Goal: Task Accomplishment & Management: Manage account settings

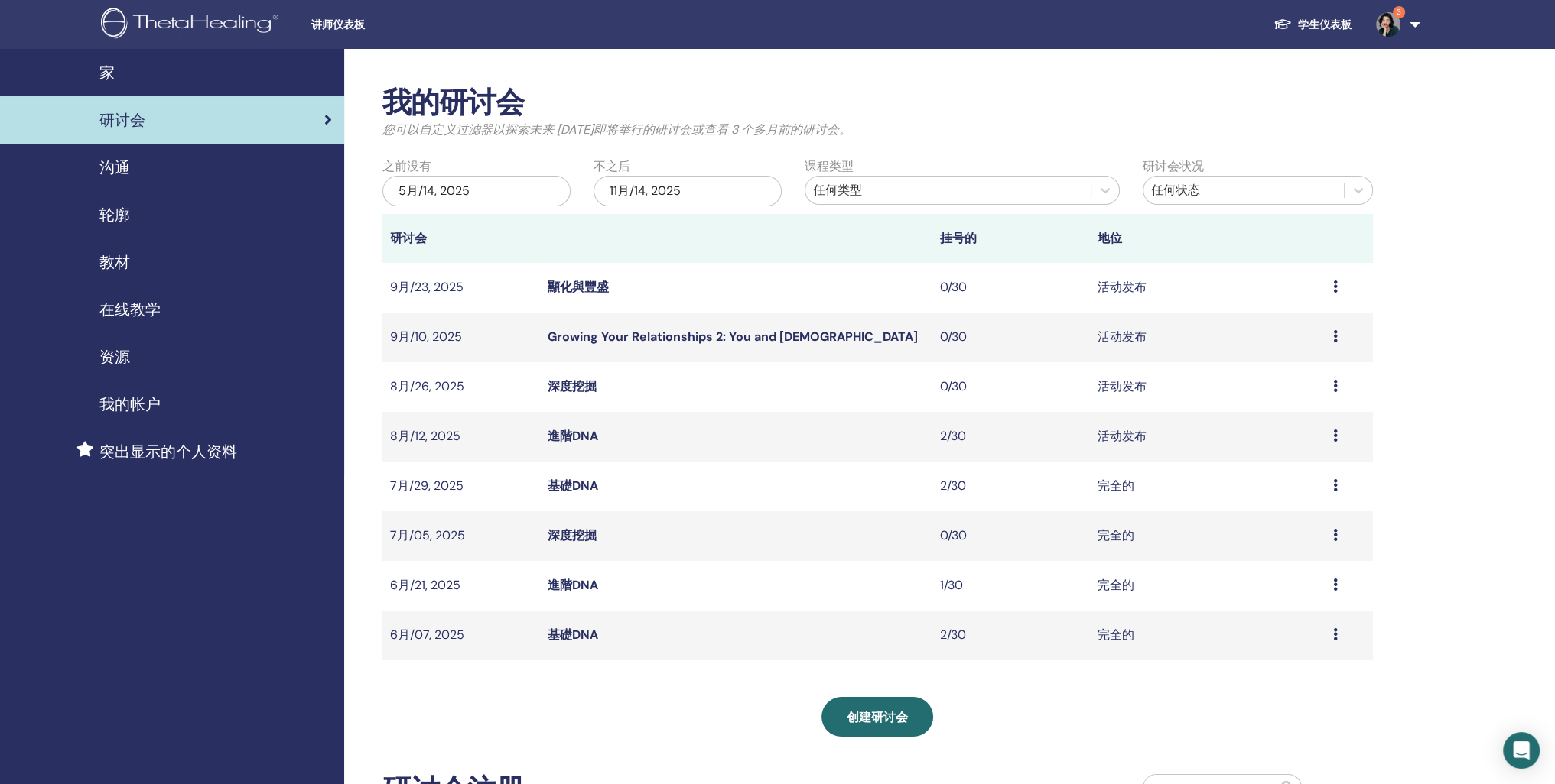
click at [124, 179] on span "沟通" at bounding box center [114, 166] width 30 height 23
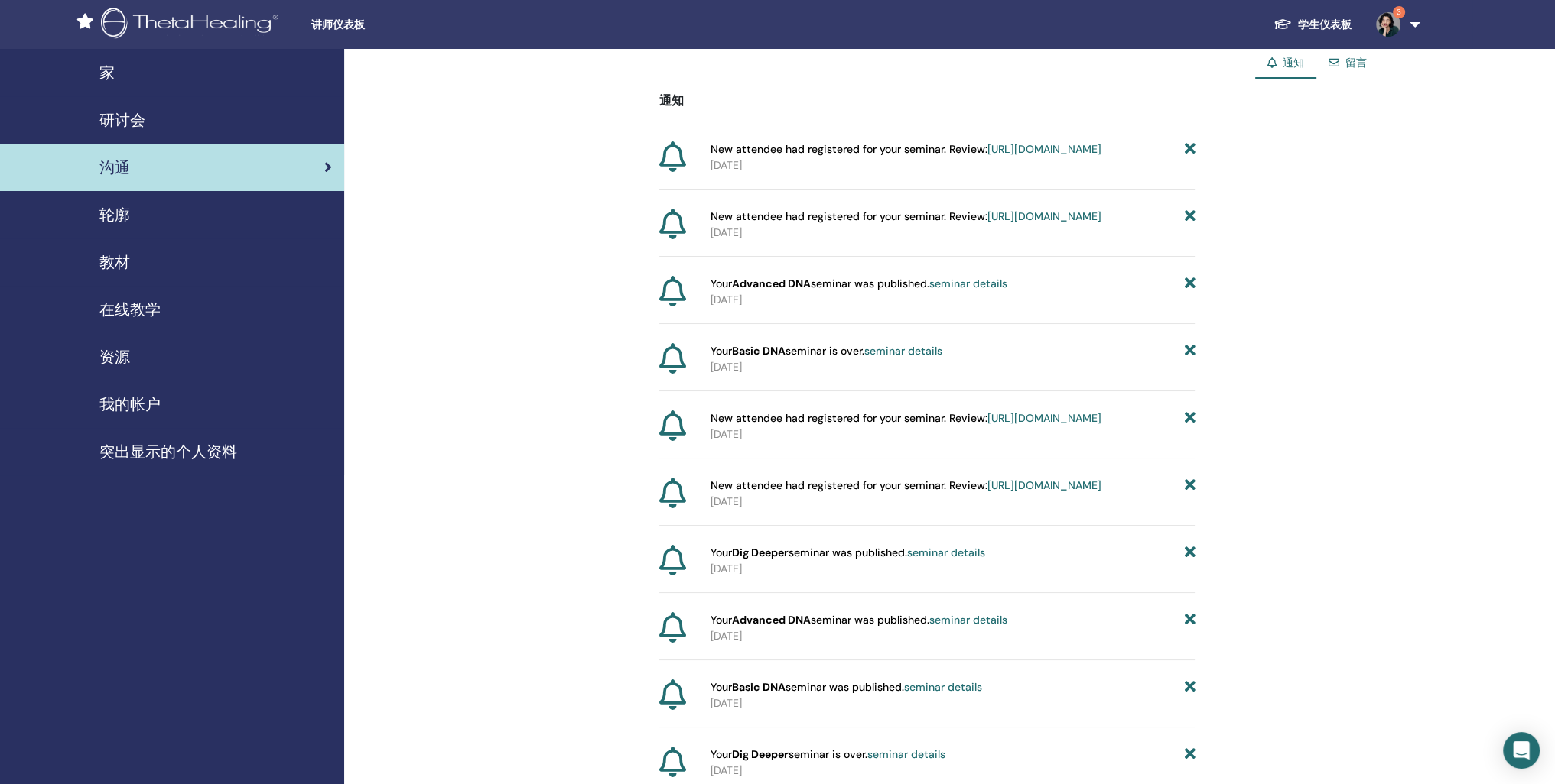
click at [118, 226] on span "轮廓" at bounding box center [114, 214] width 30 height 23
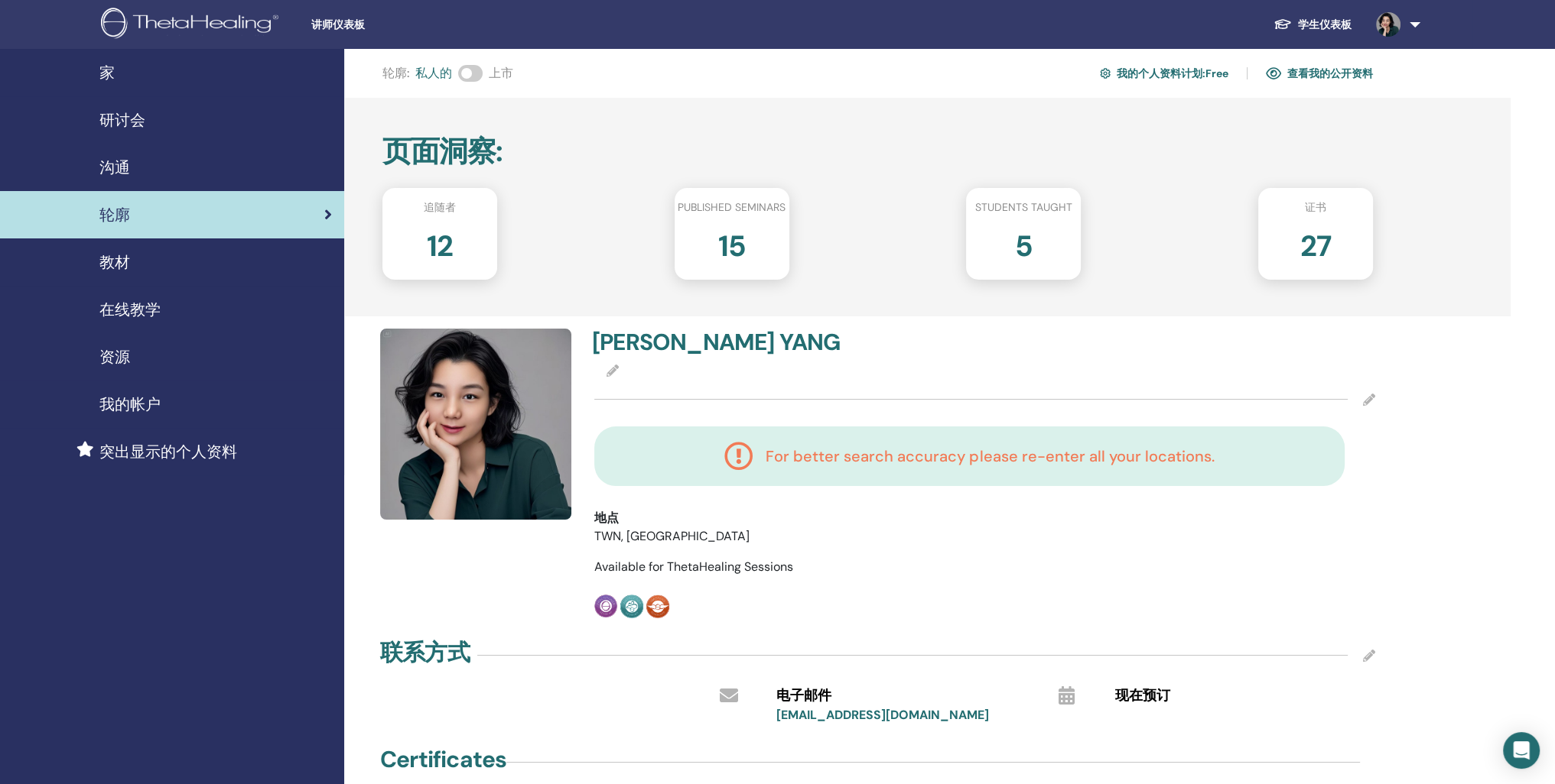
click at [124, 274] on span "教材" at bounding box center [114, 262] width 30 height 23
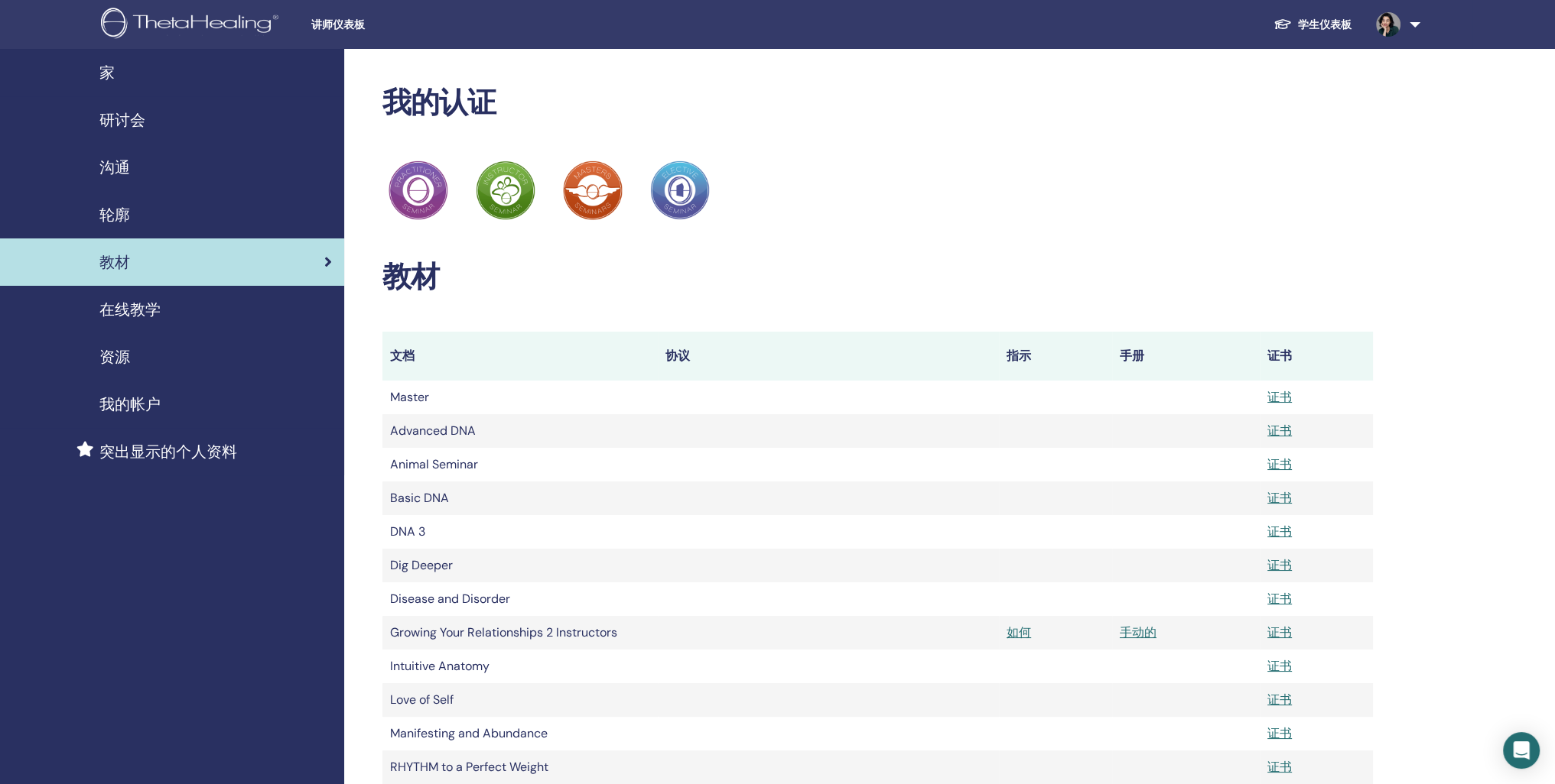
click at [133, 321] on span "在线教学" at bounding box center [130, 309] width 61 height 23
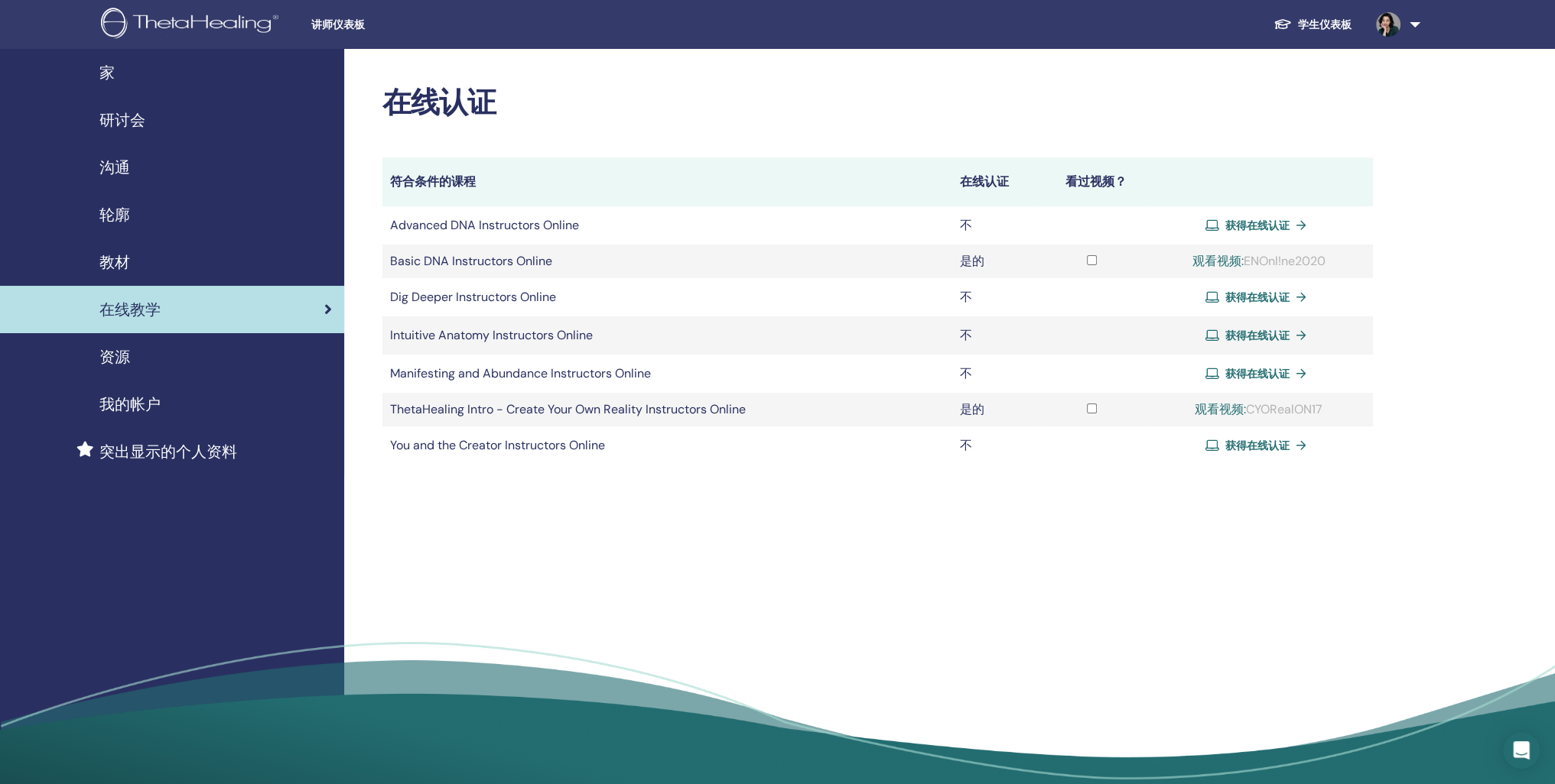
click at [130, 369] on span "资源" at bounding box center [114, 357] width 30 height 23
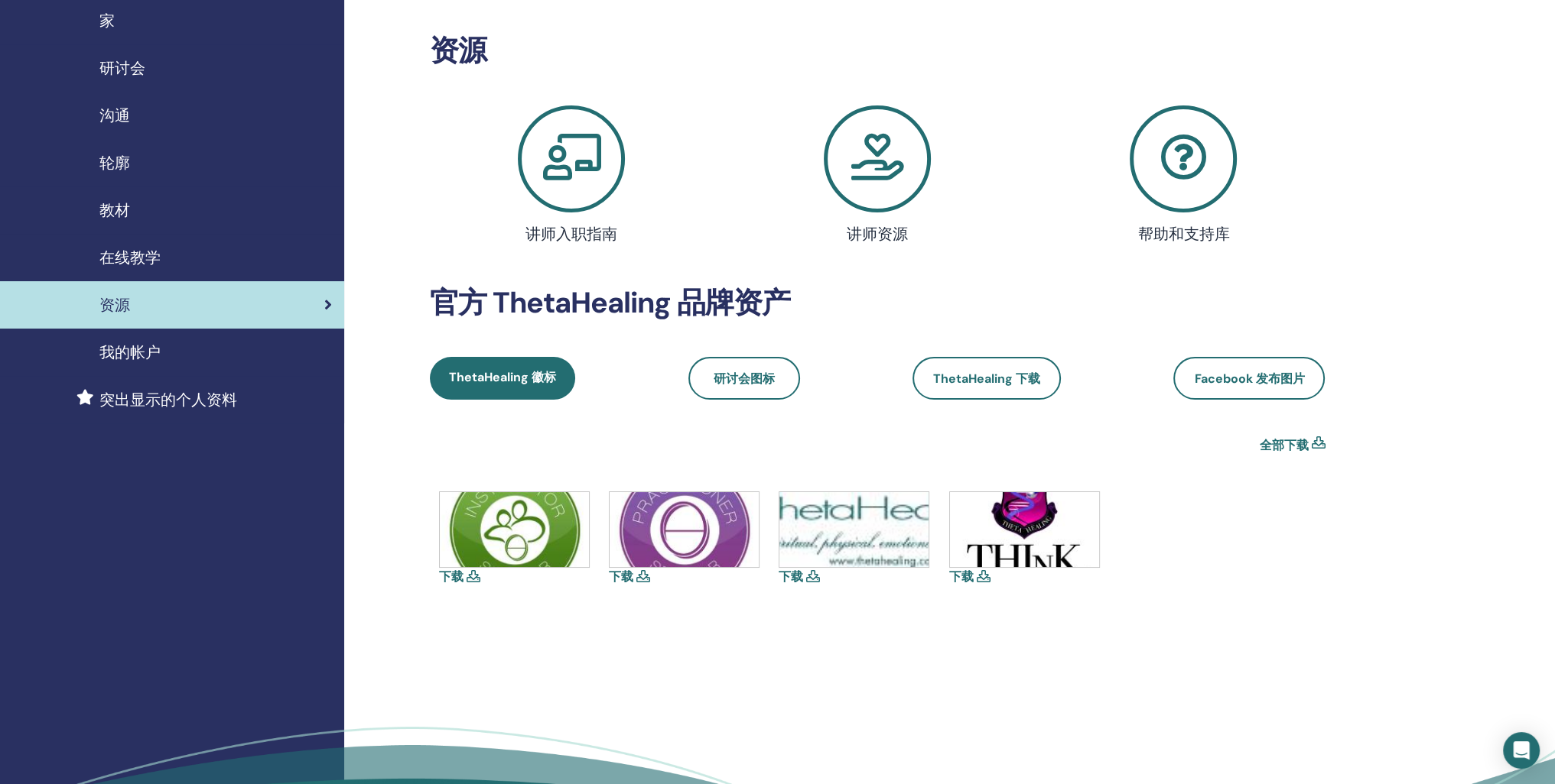
scroll to position [77, 0]
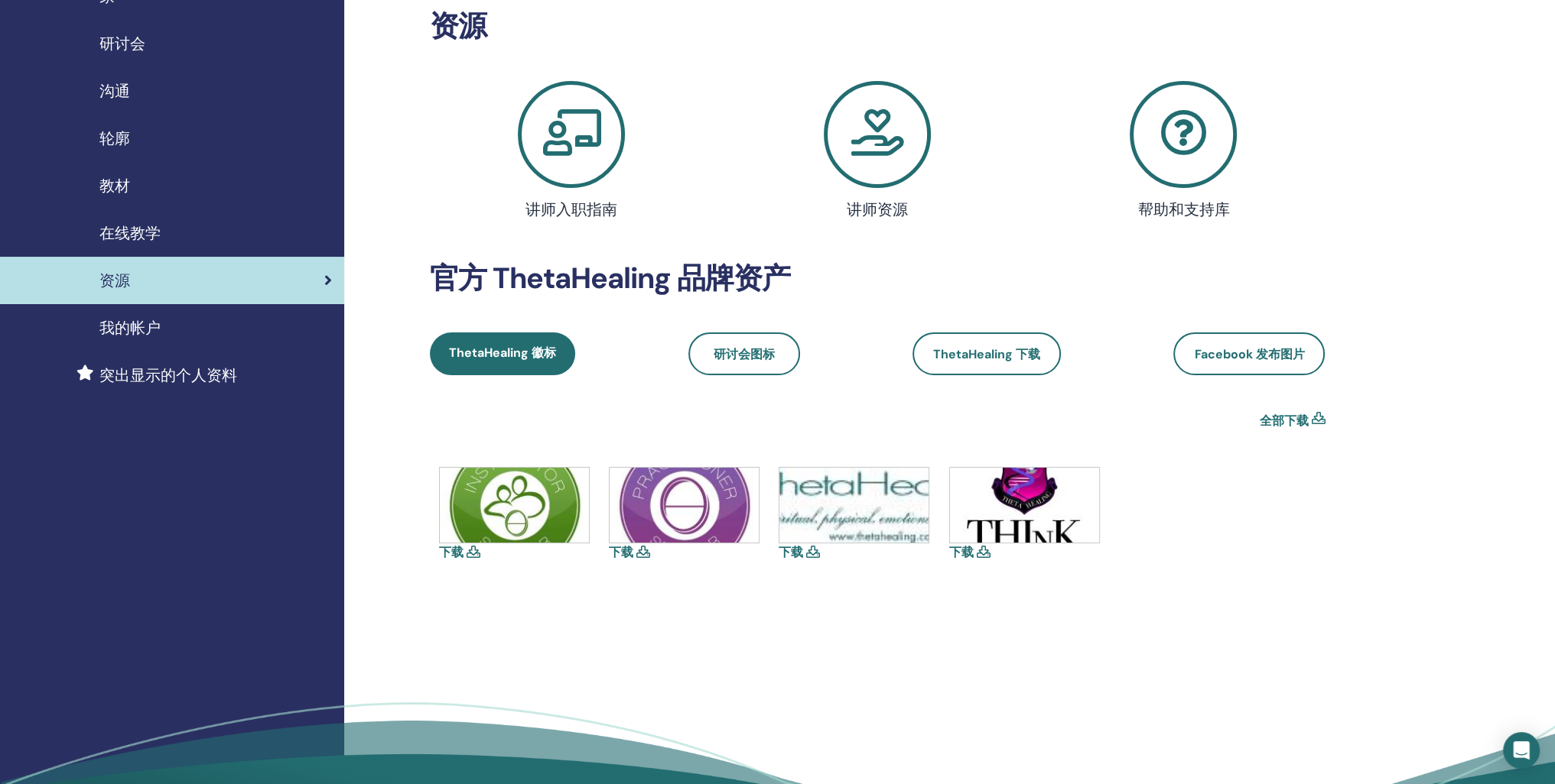
click at [132, 339] on span "我的帐户" at bounding box center [130, 328] width 61 height 23
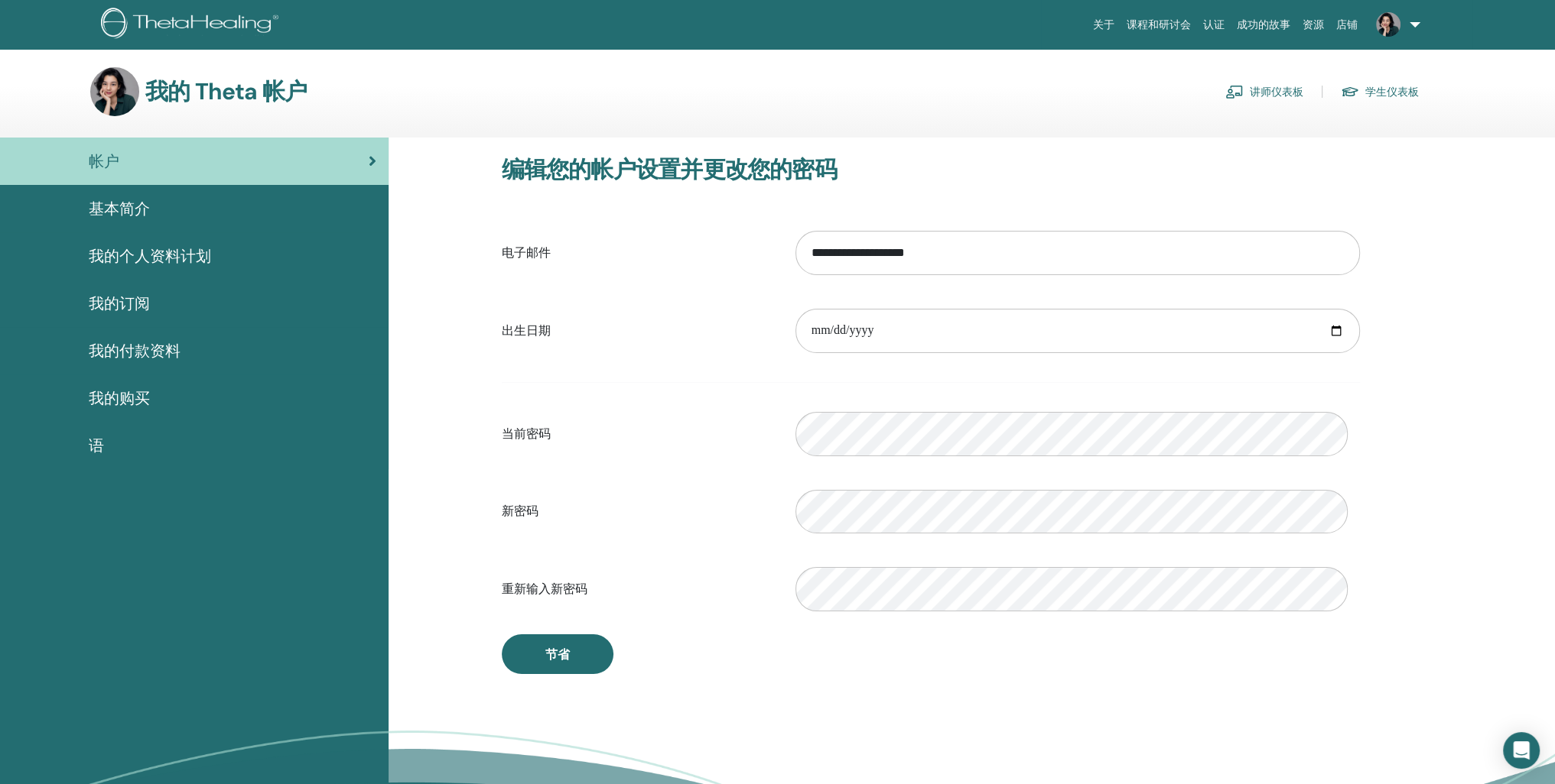
click at [112, 173] on span "帐户" at bounding box center [103, 161] width 30 height 23
click at [1275, 101] on link "讲师仪表板" at bounding box center [1263, 91] width 78 height 25
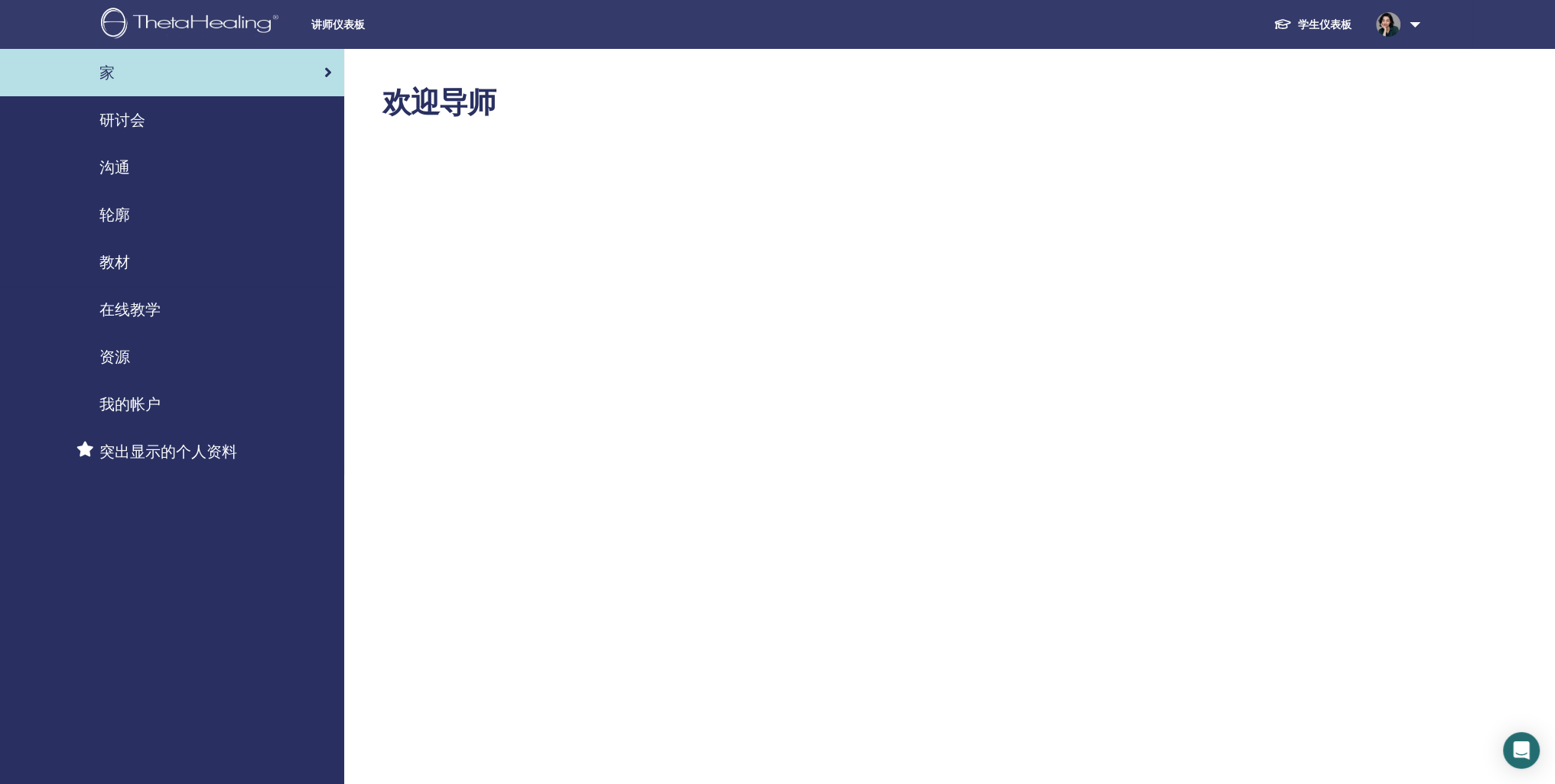
click at [124, 132] on span "研讨会" at bounding box center [123, 120] width 46 height 23
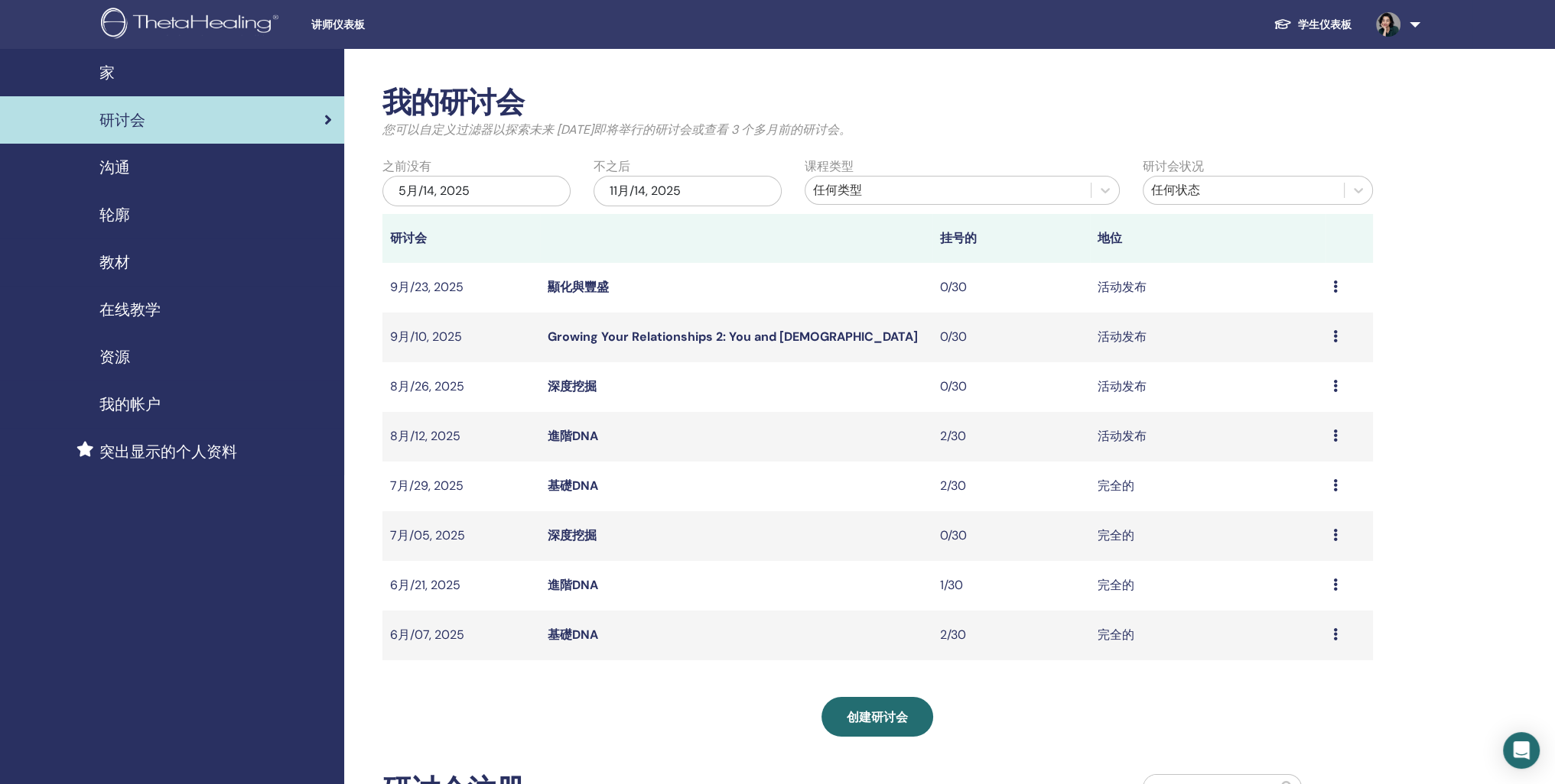
click at [1335, 442] on icon at bounding box center [1334, 435] width 5 height 12
click at [1274, 542] on link "与会者" at bounding box center [1270, 534] width 37 height 16
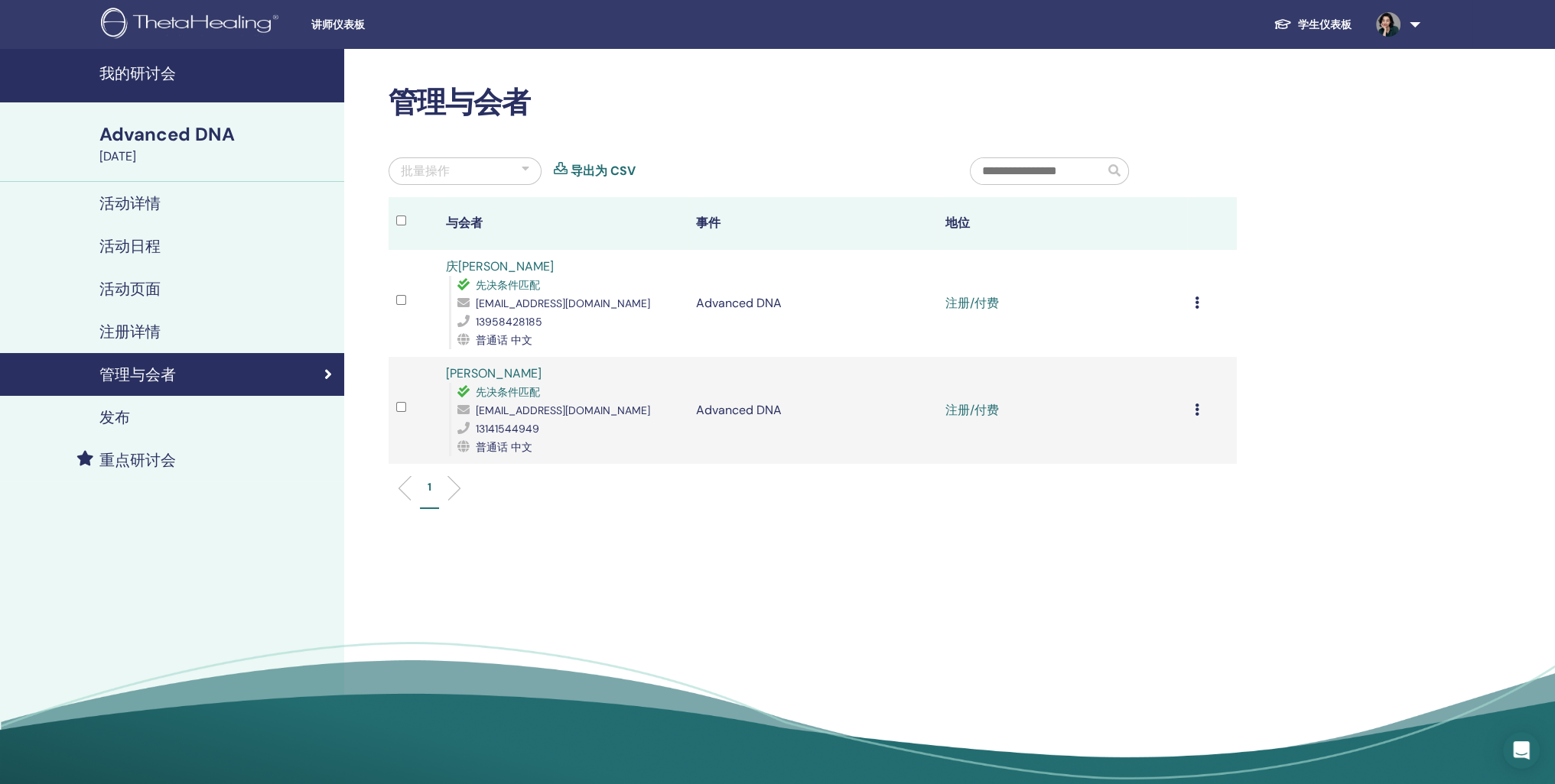
click at [1194, 309] on icon at bounding box center [1196, 302] width 5 height 12
click at [1142, 410] on p "标记为已付费" at bounding box center [1140, 401] width 73 height 18
